Goal: Information Seeking & Learning: Understand process/instructions

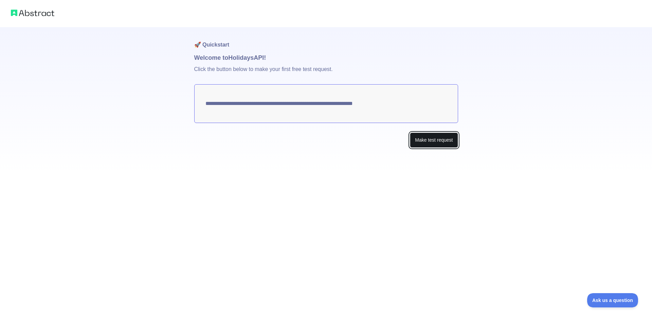
click at [432, 142] on button "Make test request" at bounding box center [434, 139] width 48 height 15
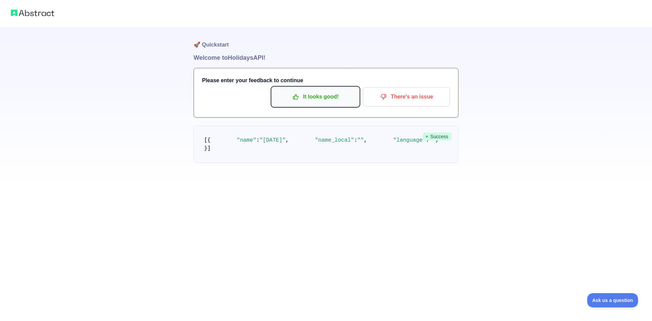
click at [334, 98] on p "It looks good!" at bounding box center [315, 97] width 77 height 12
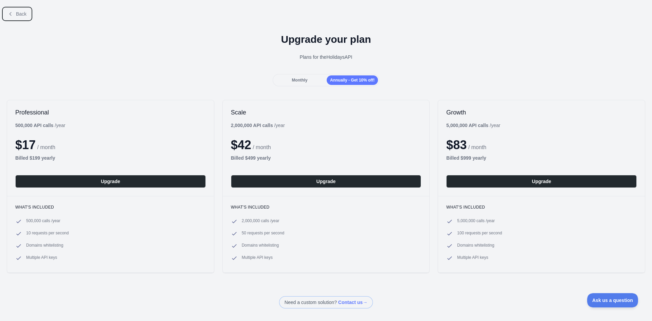
click at [14, 15] on button "Back" at bounding box center [16, 14] width 27 height 12
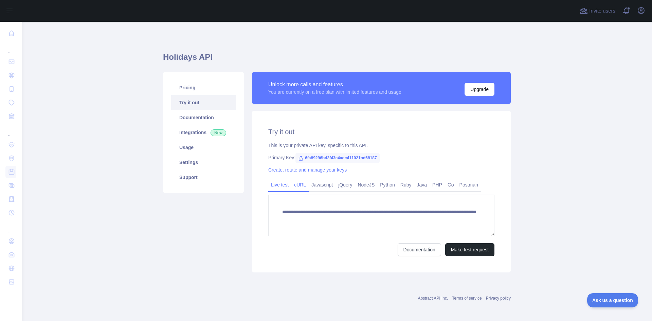
click at [298, 189] on link "cURL" at bounding box center [299, 184] width 17 height 11
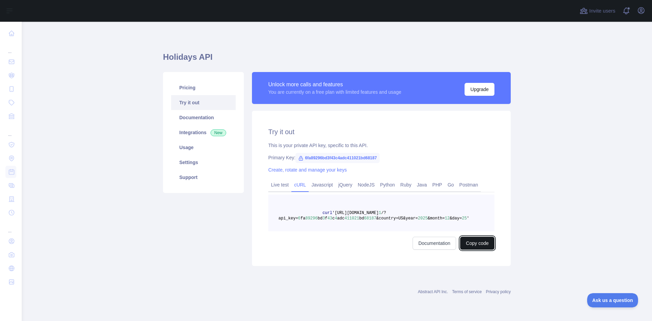
click at [484, 244] on button "Copy code" at bounding box center [477, 243] width 34 height 13
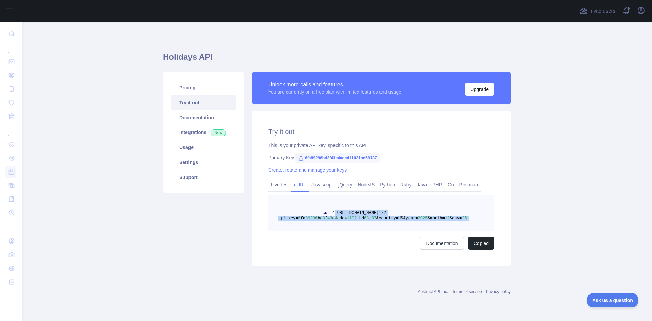
drag, startPoint x: 330, startPoint y: 213, endPoint x: 453, endPoint y: 220, distance: 123.1
click at [453, 220] on pre "curl '[URL][DOMAIN_NAME] 1 /?api_key= 6 fa 89296 bd 3 f 43 c 4 adc 411021 bd 68…" at bounding box center [381, 212] width 226 height 37
copy span "'[URL][DOMAIN_NAME] 1 /?api_key= 6 fa 89296 bd 3 f 43 c 4 adc 411021 bd 68187 &…"
click at [553, 201] on main "Holidays API Pricing Try it out Documentation Integrations New Usage Settings S…" at bounding box center [337, 171] width 630 height 299
click at [276, 183] on link "Live test" at bounding box center [279, 184] width 23 height 11
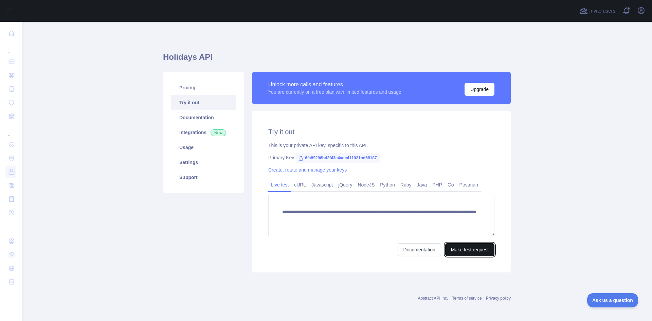
click at [460, 249] on button "Make test request" at bounding box center [469, 249] width 49 height 13
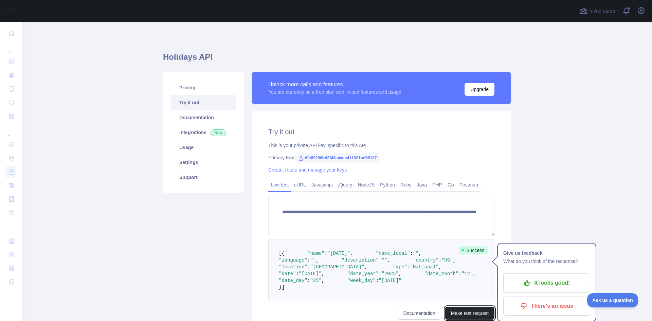
scroll to position [102, 0]
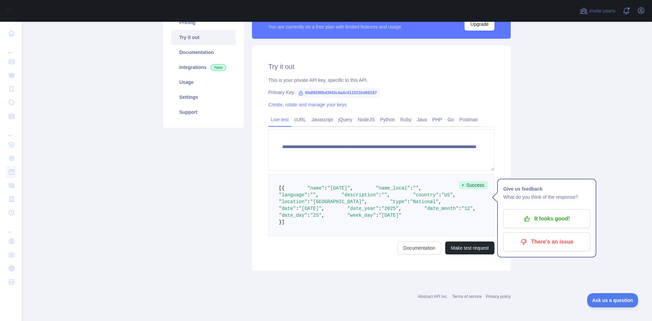
click at [339, 193] on pre "[ { "name" : "[DATE]" , "name_local" : "" , "language" : "" , "description" : "…" at bounding box center [381, 205] width 226 height 62
click at [441, 192] on span ""US"" at bounding box center [447, 194] width 12 height 5
click at [338, 199] on span ""[GEOGRAPHIC_DATA]"" at bounding box center [337, 201] width 54 height 5
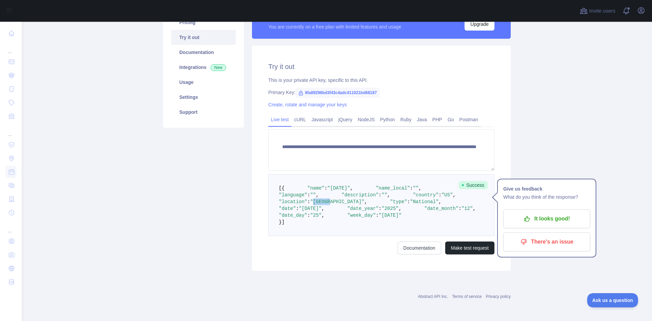
click at [338, 199] on span ""[GEOGRAPHIC_DATA]"" at bounding box center [337, 201] width 54 height 5
